Goal: Navigation & Orientation: Find specific page/section

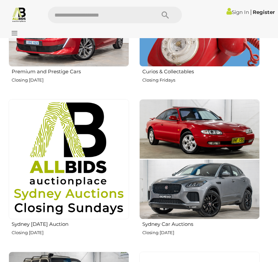
scroll to position [399, 0]
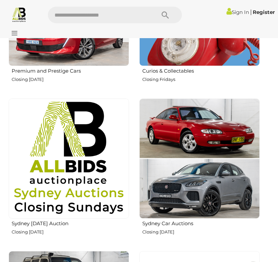
click at [196, 55] on img at bounding box center [199, 6] width 120 height 120
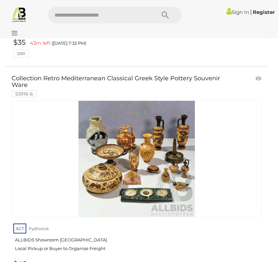
scroll to position [10989, 0]
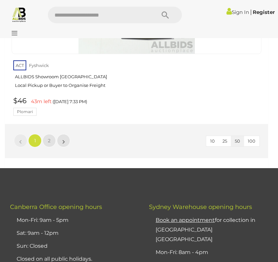
click at [64, 134] on li "»" at bounding box center [63, 140] width 13 height 13
click at [60, 134] on link "»" at bounding box center [63, 140] width 13 height 13
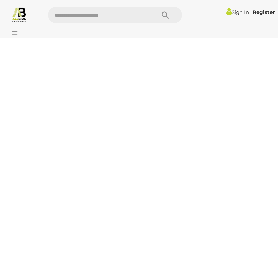
scroll to position [21, 0]
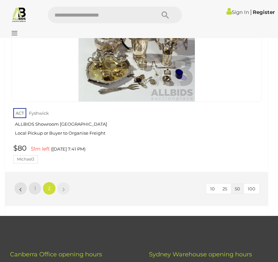
scroll to position [1486, 0]
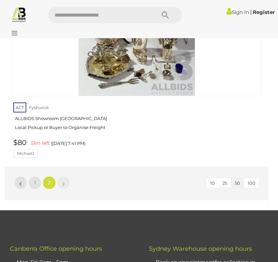
click at [64, 12] on input "text" at bounding box center [98, 15] width 101 height 17
type input "****"
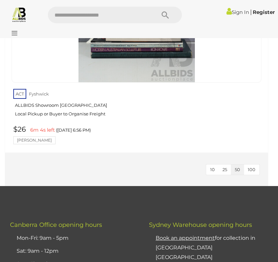
scroll to position [199, 0]
